Goal: Task Accomplishment & Management: Use online tool/utility

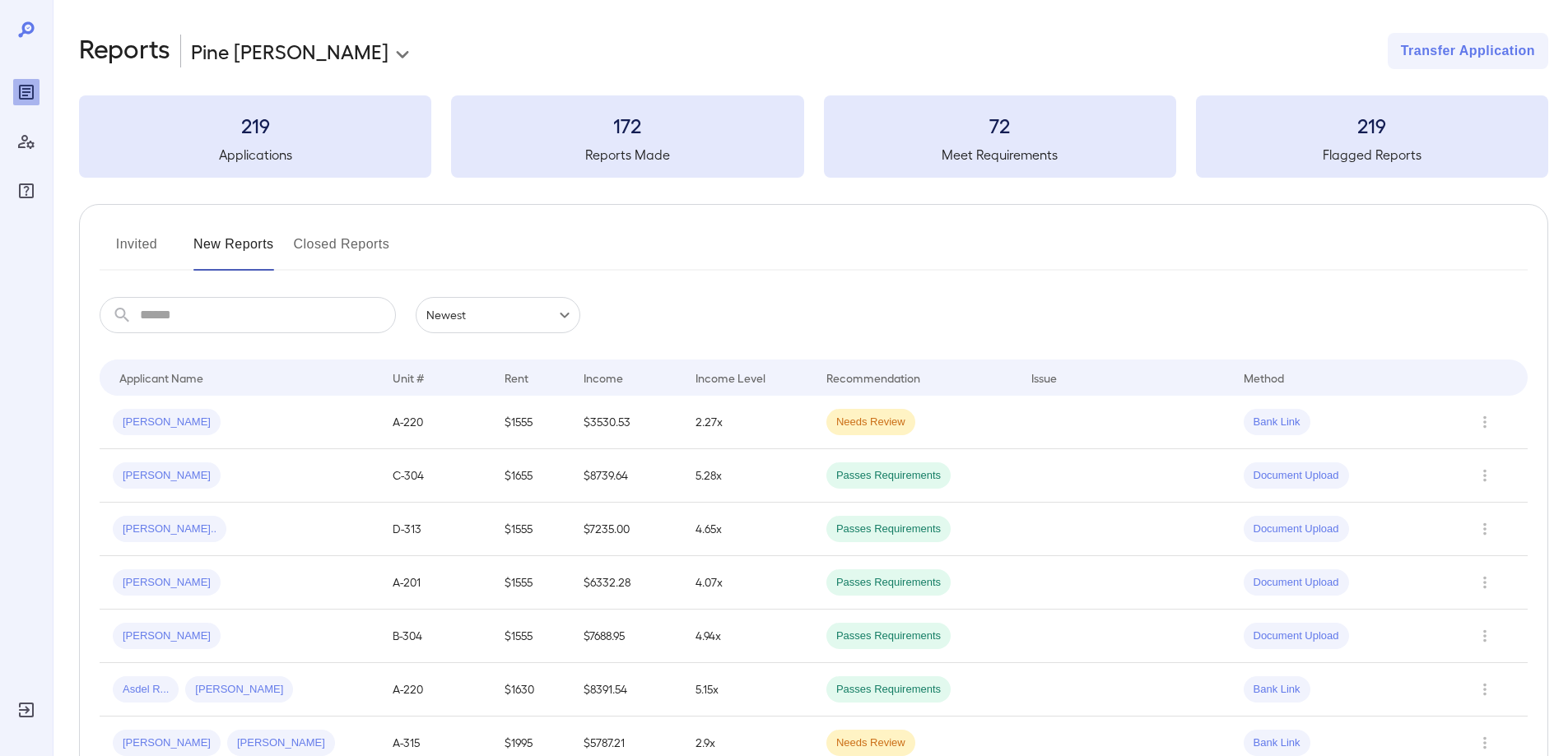
click at [184, 308] on input "text" at bounding box center [268, 315] width 256 height 36
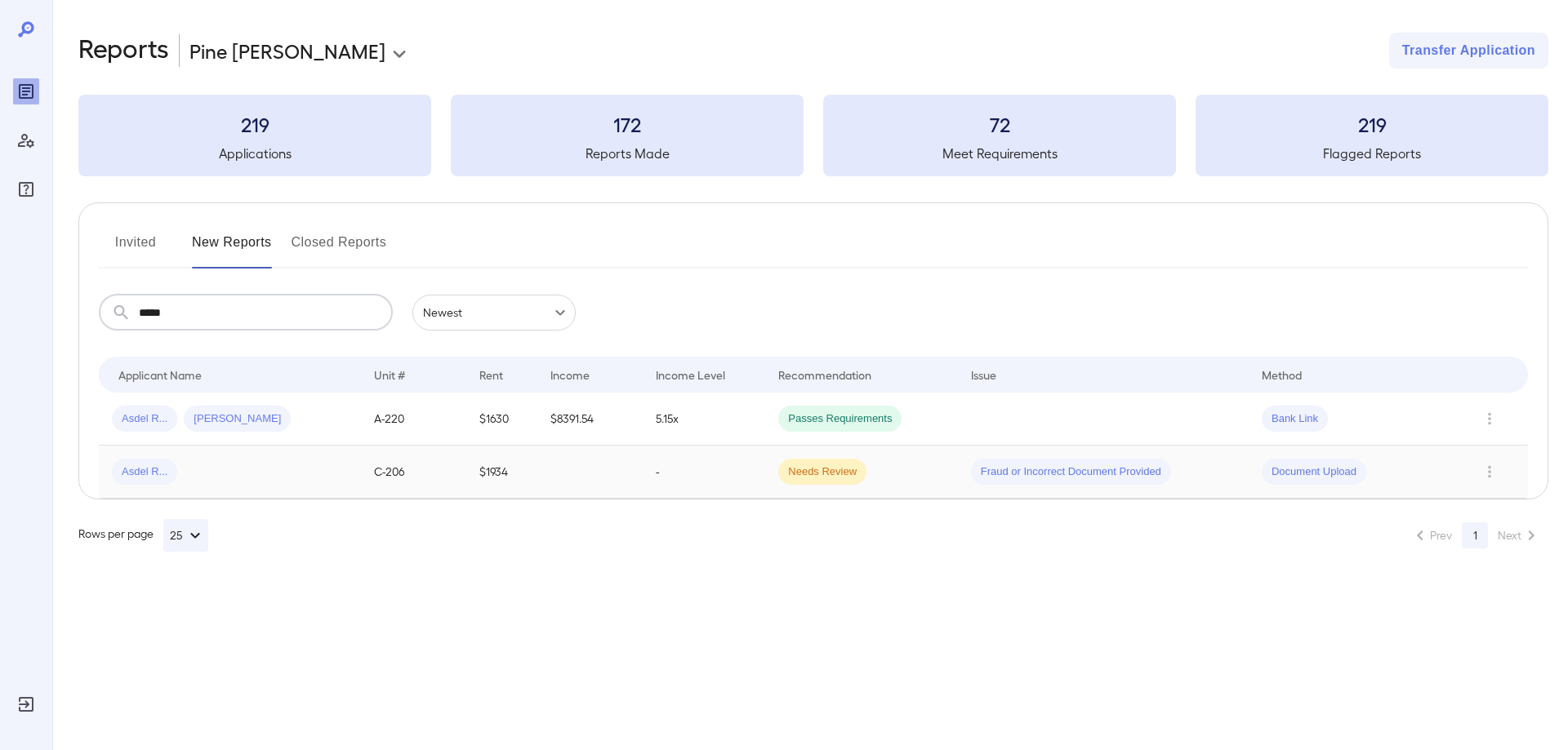
type input "*****"
click at [1024, 476] on span "Fraud or Incorrect Document Provided" at bounding box center [1071, 472] width 200 height 15
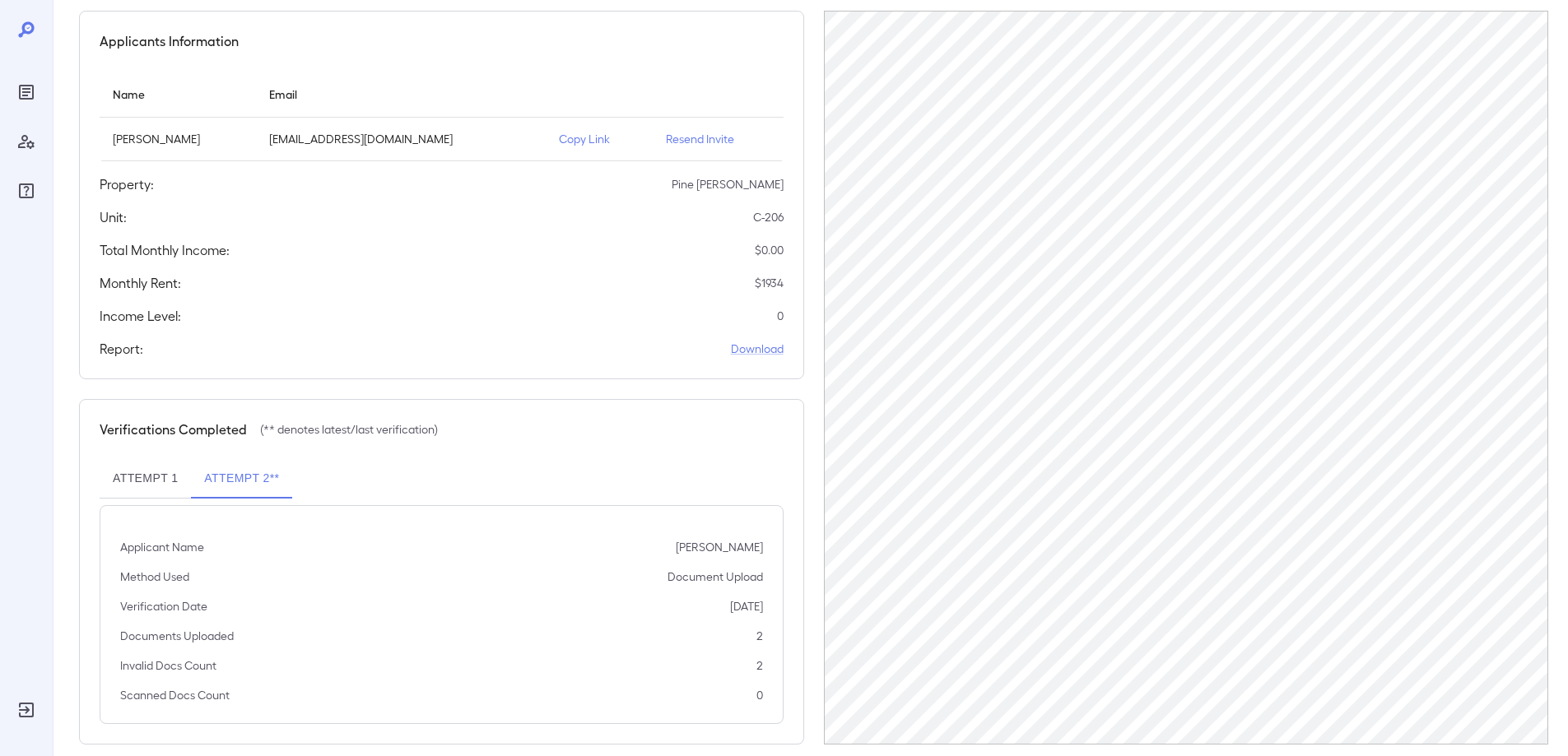
scroll to position [159, 0]
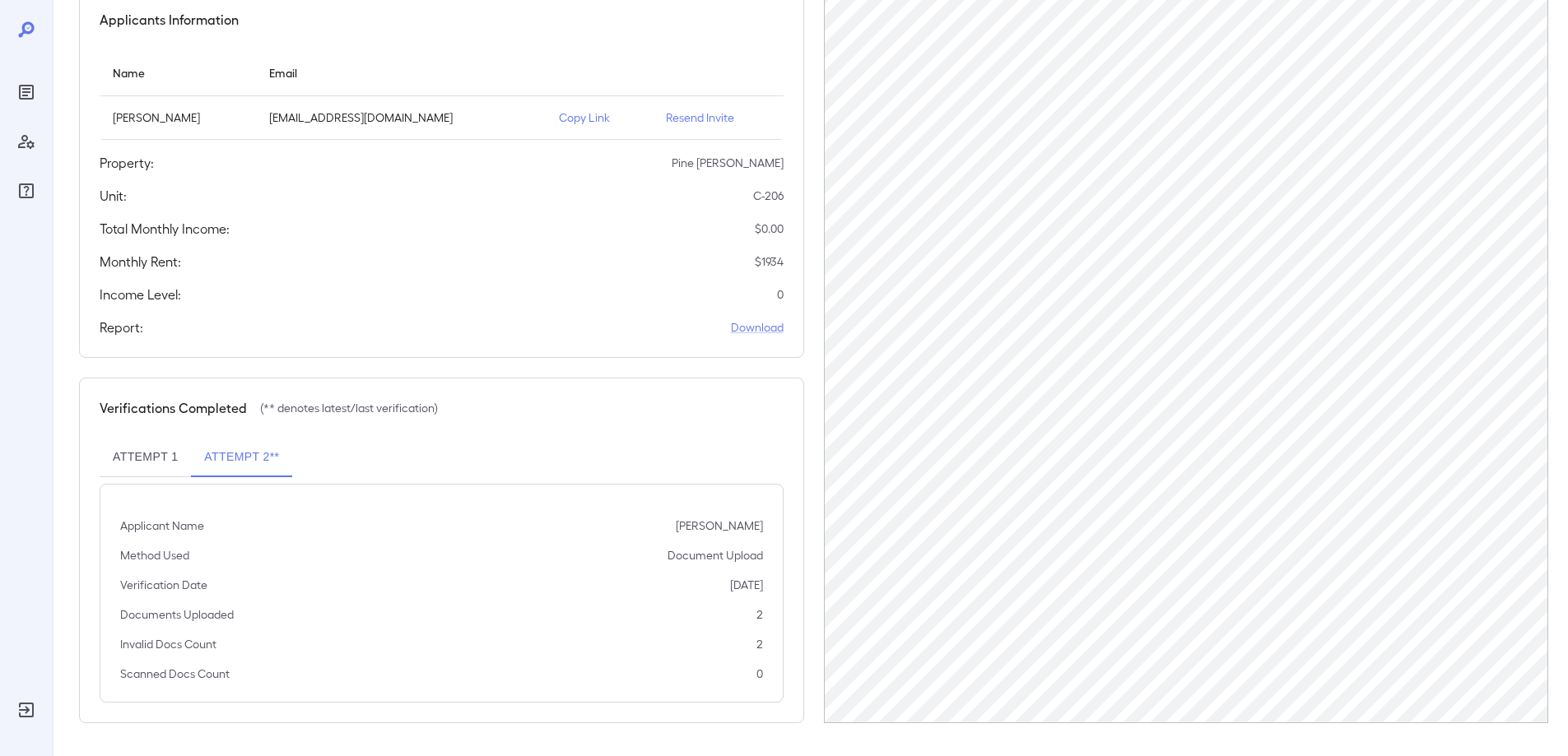
click at [233, 462] on button "Attempt 2**" at bounding box center [241, 458] width 101 height 40
click at [160, 466] on button "Attempt 1" at bounding box center [145, 458] width 91 height 40
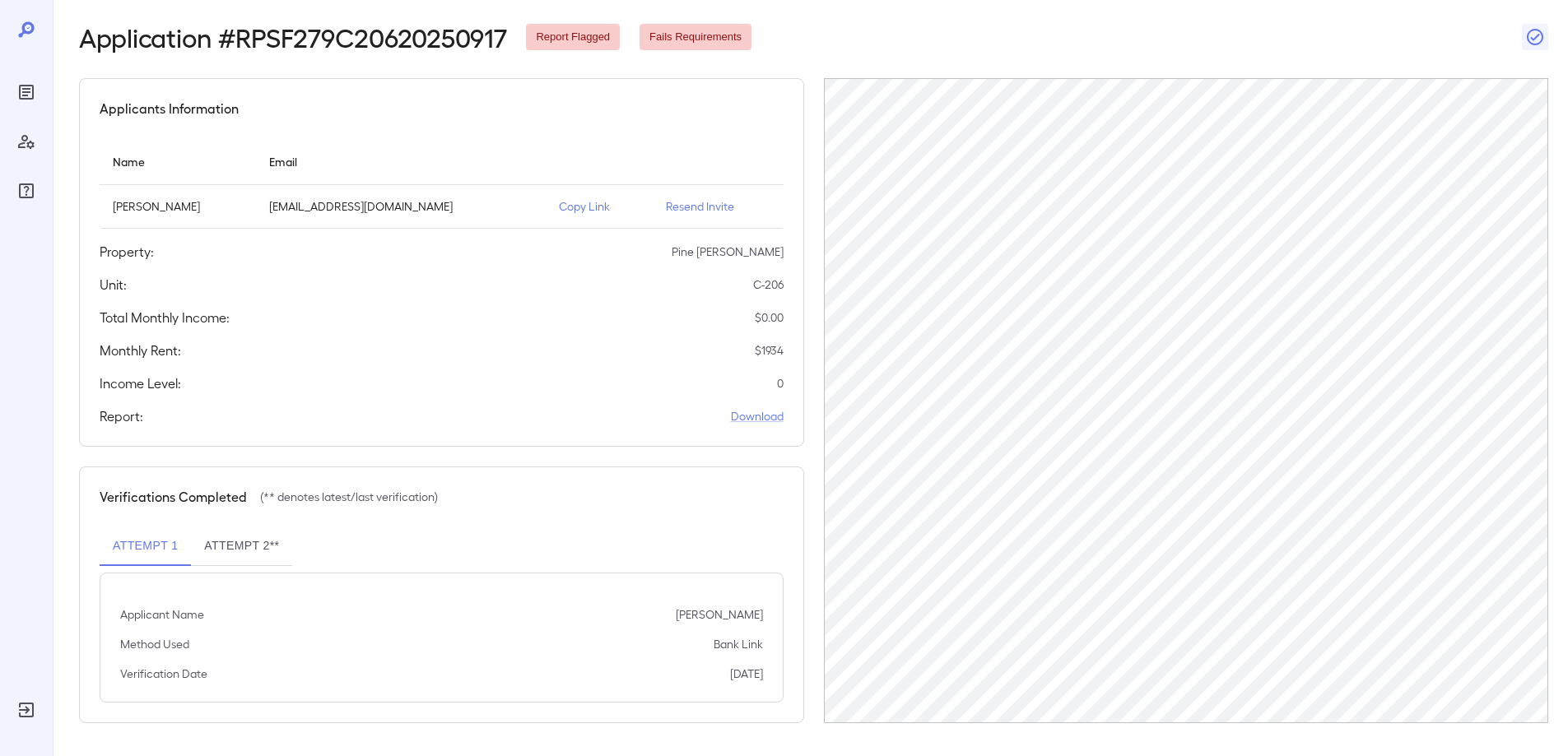
drag, startPoint x: 430, startPoint y: 205, endPoint x: 346, endPoint y: 206, distance: 84.0
click at [346, 206] on p "[EMAIL_ADDRESS][DOMAIN_NAME]" at bounding box center [400, 206] width 264 height 16
drag, startPoint x: 342, startPoint y: 212, endPoint x: 479, endPoint y: 228, distance: 137.9
click at [479, 228] on td "[EMAIL_ADDRESS][DOMAIN_NAME]" at bounding box center [400, 207] width 290 height 44
copy p "[EMAIL_ADDRESS][DOMAIN_NAME]"
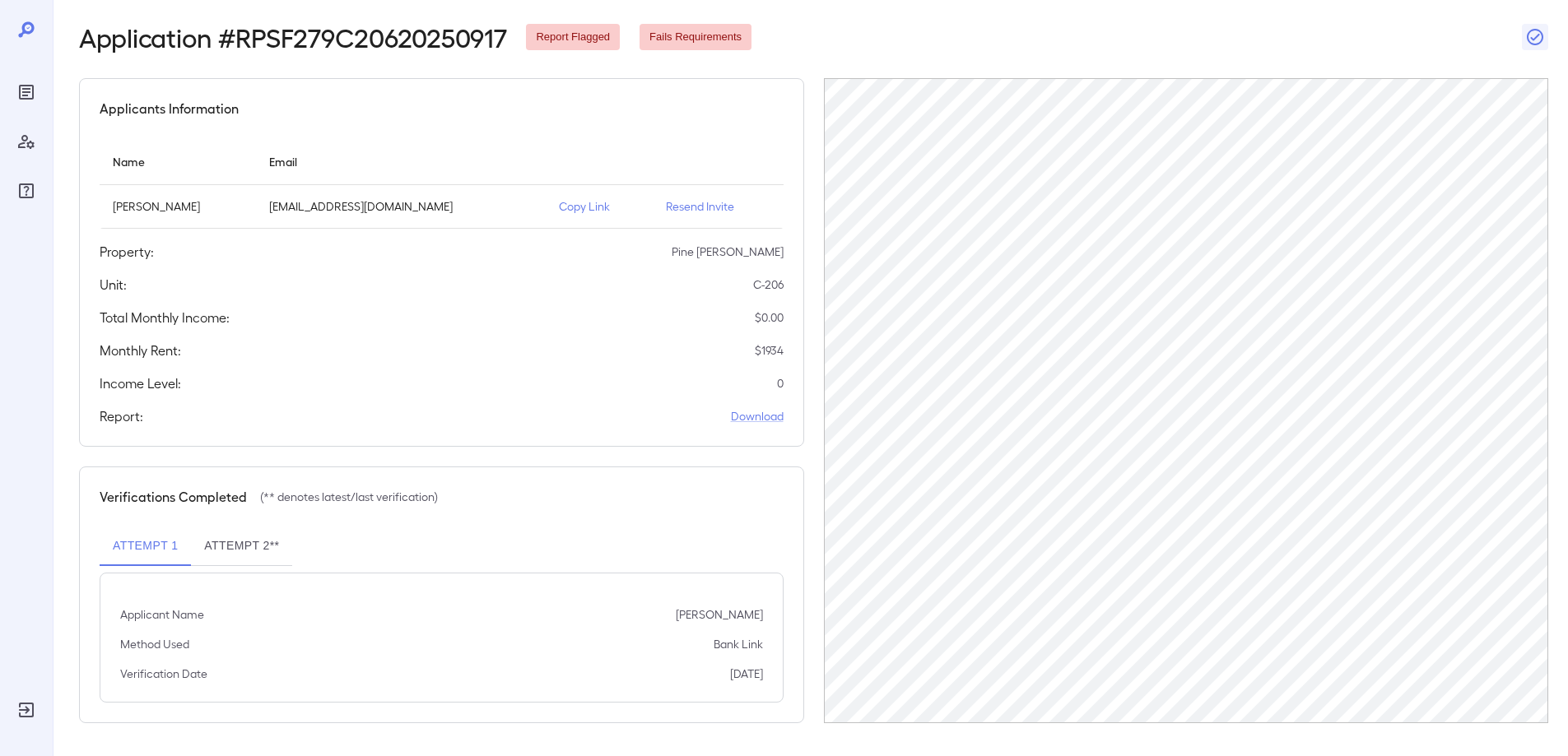
click at [589, 208] on p "Copy Link" at bounding box center [599, 206] width 81 height 16
click at [344, 204] on td "[EMAIL_ADDRESS][DOMAIN_NAME]" at bounding box center [400, 207] width 290 height 44
click at [577, 206] on p "Copy Link" at bounding box center [599, 206] width 81 height 16
drag, startPoint x: 577, startPoint y: 206, endPoint x: 471, endPoint y: 217, distance: 106.6
click at [502, 222] on td "[EMAIL_ADDRESS][DOMAIN_NAME]" at bounding box center [400, 207] width 290 height 44
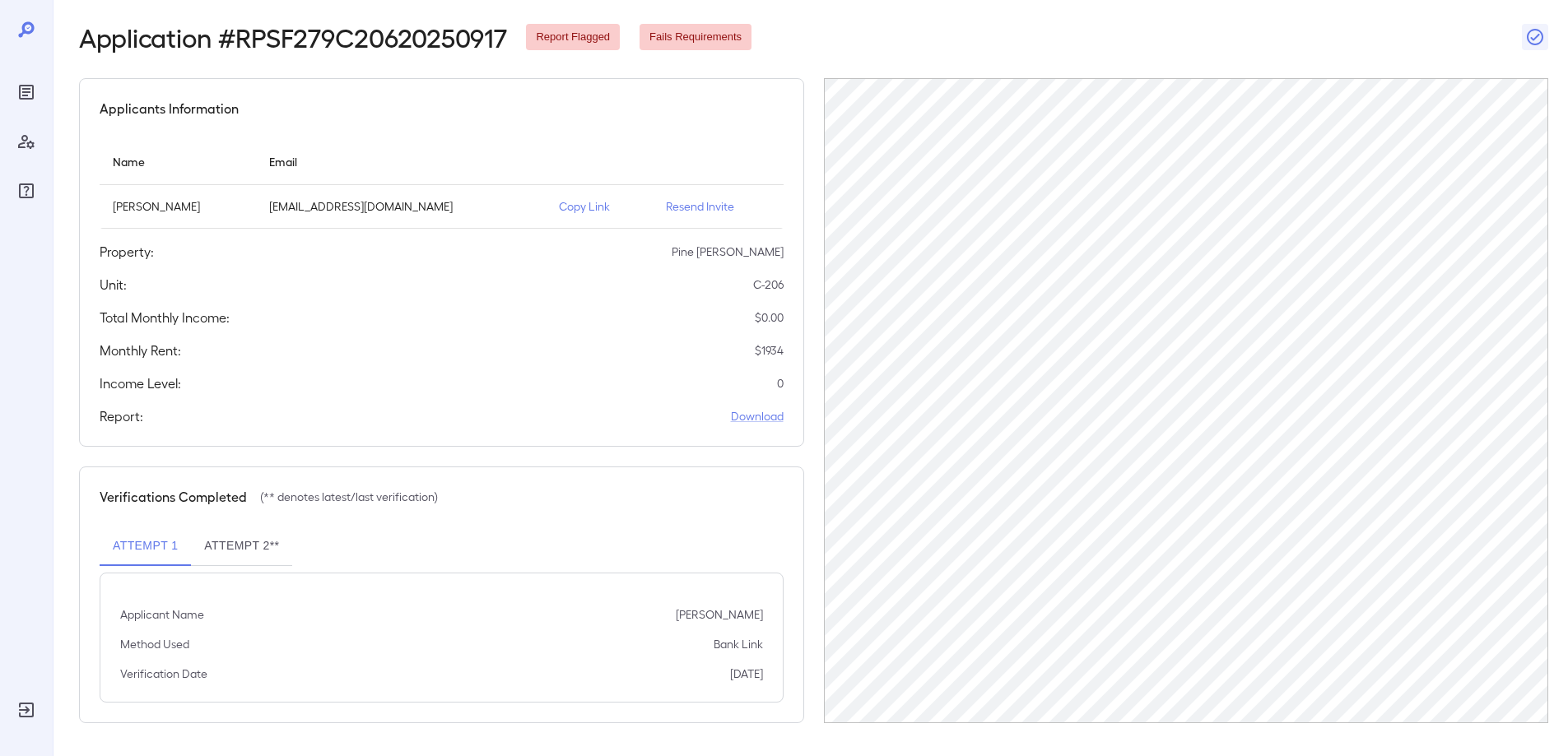
click at [337, 204] on td "[EMAIL_ADDRESS][DOMAIN_NAME]" at bounding box center [400, 207] width 290 height 44
drag, startPoint x: 338, startPoint y: 205, endPoint x: 473, endPoint y: 218, distance: 135.6
click at [473, 218] on td "[EMAIL_ADDRESS][DOMAIN_NAME]" at bounding box center [400, 207] width 290 height 44
copy p "[EMAIL_ADDRESS][DOMAIN_NAME]"
